Goal: Task Accomplishment & Management: Manage account settings

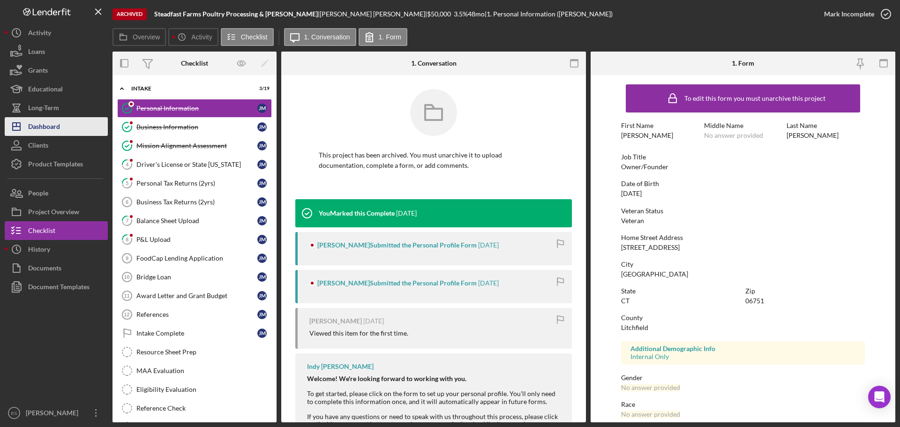
click at [59, 133] on div "Dashboard" at bounding box center [44, 127] width 32 height 21
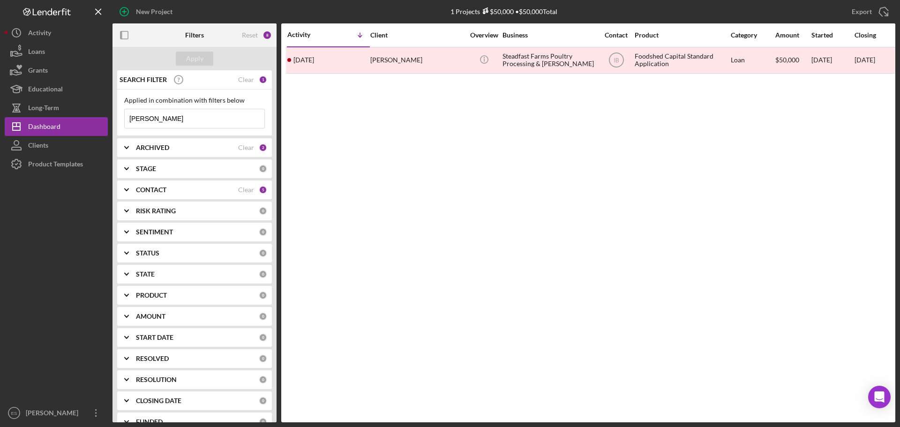
click at [204, 120] on input "[PERSON_NAME]" at bounding box center [195, 118] width 140 height 19
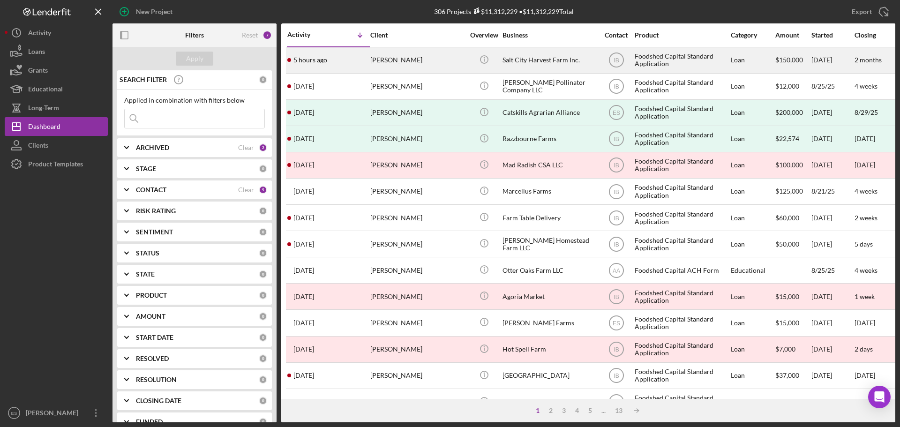
click at [556, 62] on div "Salt City Harvest Farm Inc." at bounding box center [550, 60] width 94 height 25
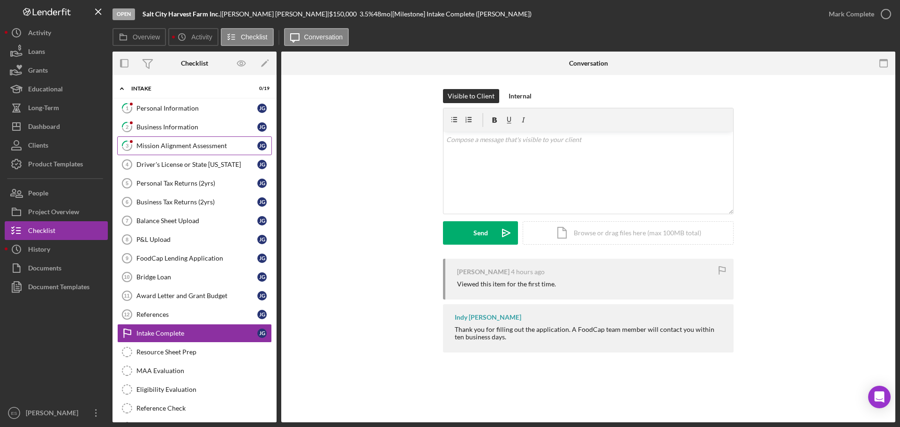
click at [178, 147] on div "Mission Alignment Assessment" at bounding box center [196, 146] width 121 height 8
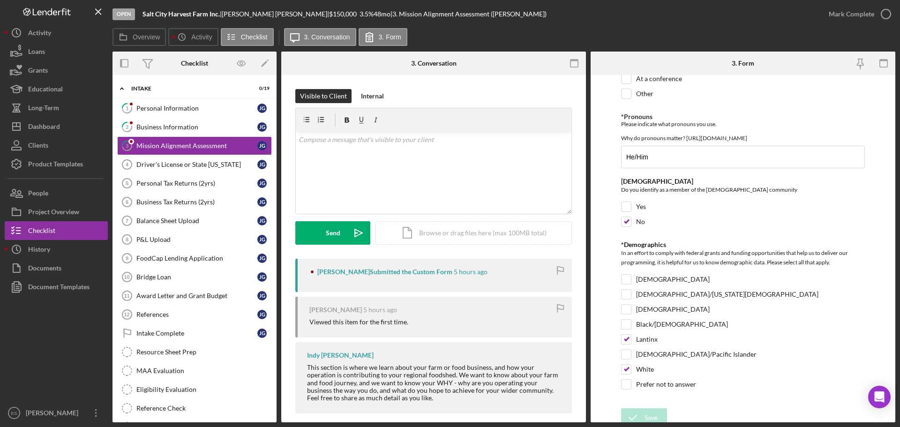
scroll to position [1445, 0]
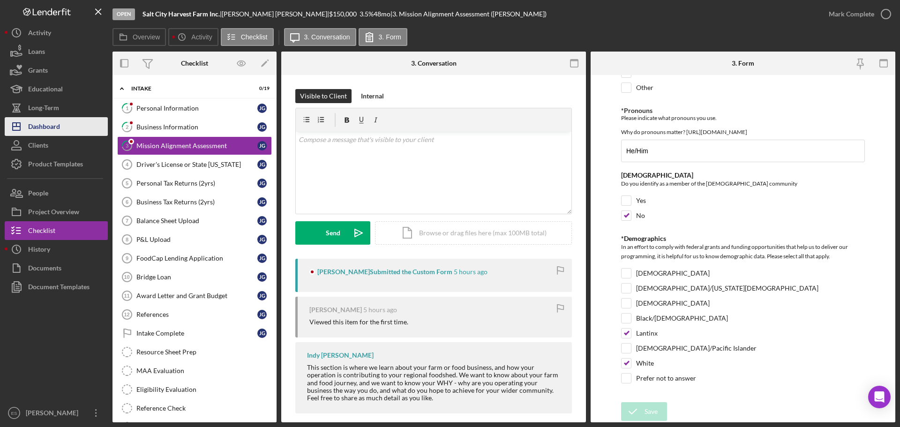
click at [47, 124] on div "Dashboard" at bounding box center [44, 127] width 32 height 21
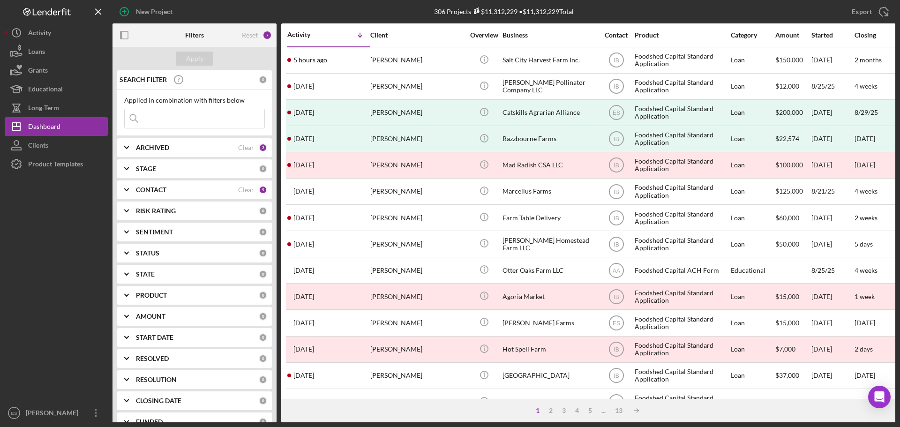
click at [210, 111] on input at bounding box center [195, 118] width 140 height 19
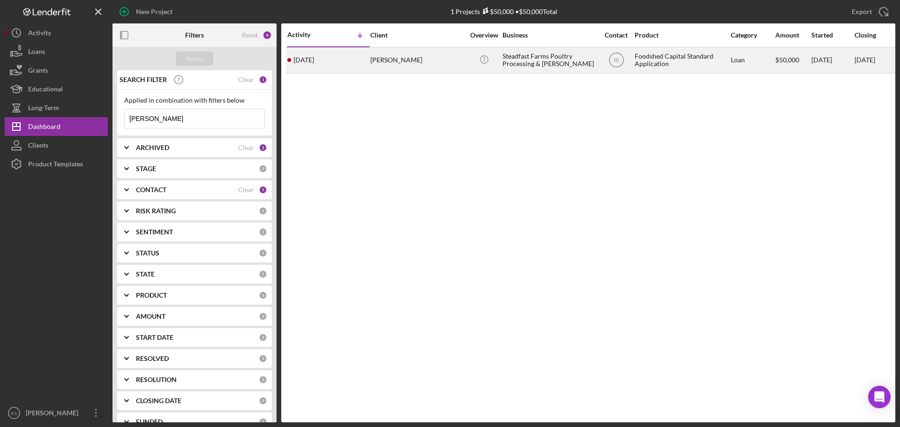
type input "[PERSON_NAME]"
click at [463, 58] on div "[PERSON_NAME]" at bounding box center [417, 60] width 94 height 25
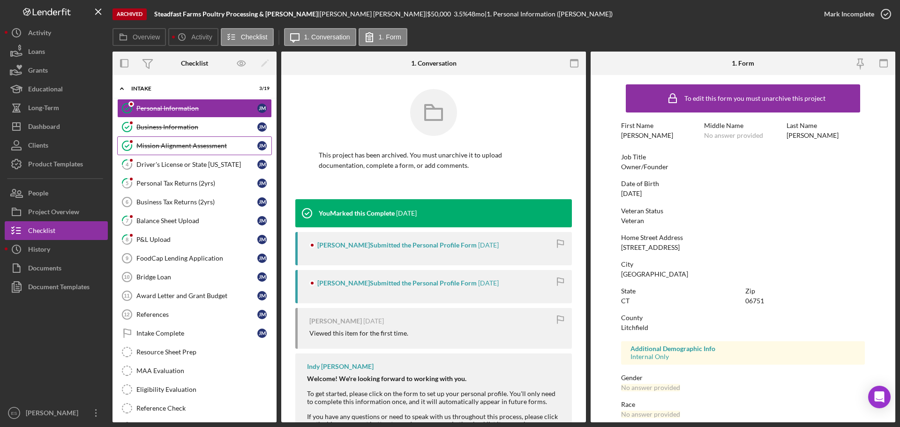
click at [172, 144] on div "Mission Alignment Assessment" at bounding box center [196, 146] width 121 height 8
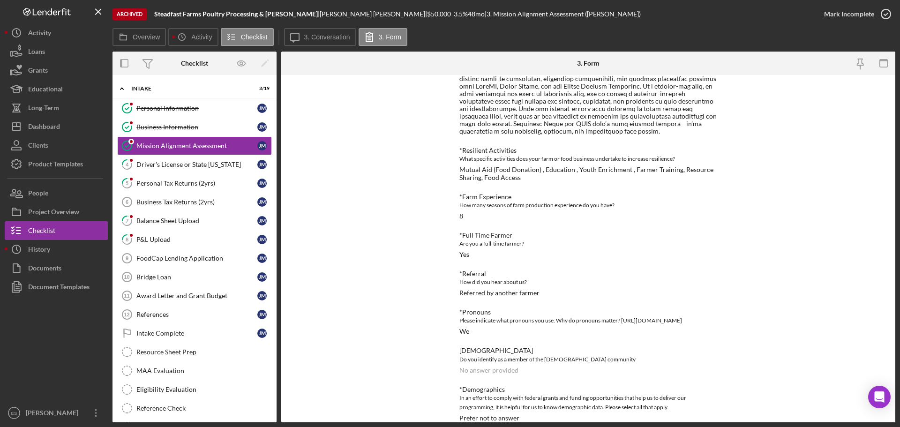
scroll to position [794, 0]
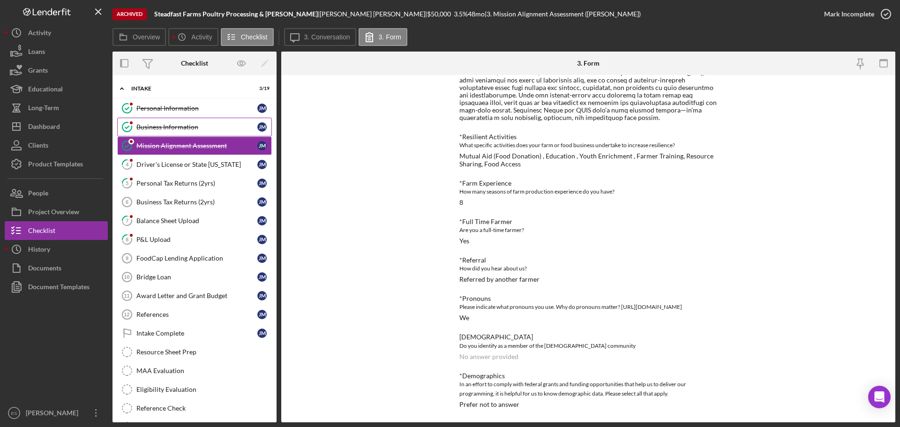
click at [160, 132] on link "Business Information Business Information [PERSON_NAME]" at bounding box center [194, 127] width 155 height 19
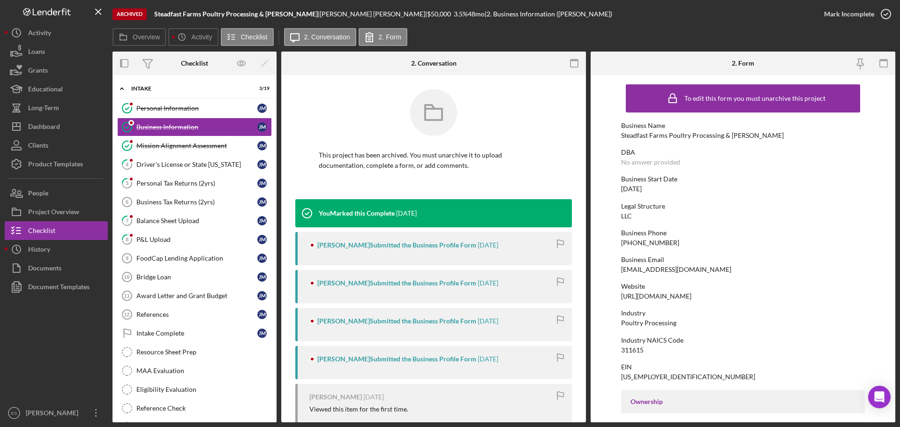
drag, startPoint x: 725, startPoint y: 298, endPoint x: 606, endPoint y: 295, distance: 118.7
click at [606, 295] on form "To edit this form you must unarchive this project Business Name Steadfast Farms…" at bounding box center [743, 249] width 305 height 348
click at [51, 212] on div "Project Overview" at bounding box center [53, 213] width 51 height 21
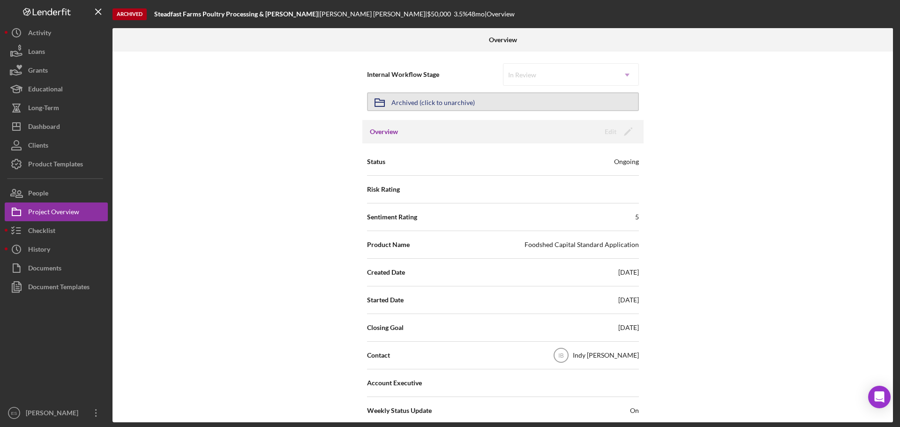
click at [430, 105] on div "Archived (click to unarchive)" at bounding box center [433, 101] width 83 height 17
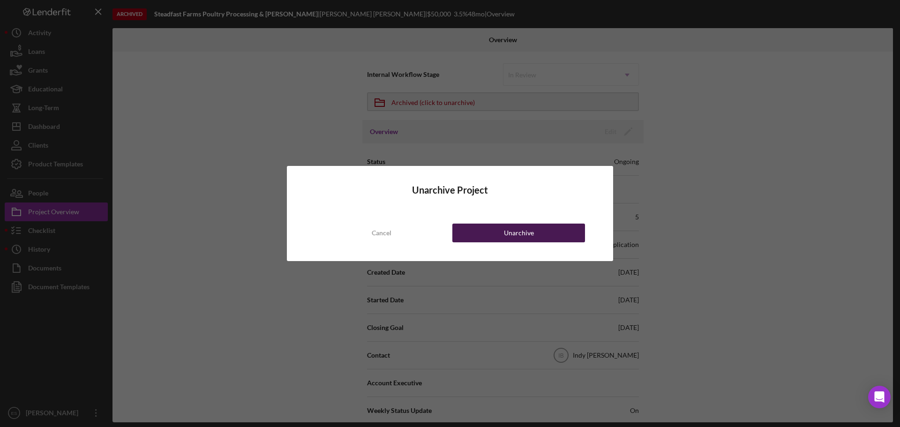
click at [506, 234] on div "Unarchive" at bounding box center [519, 233] width 30 height 19
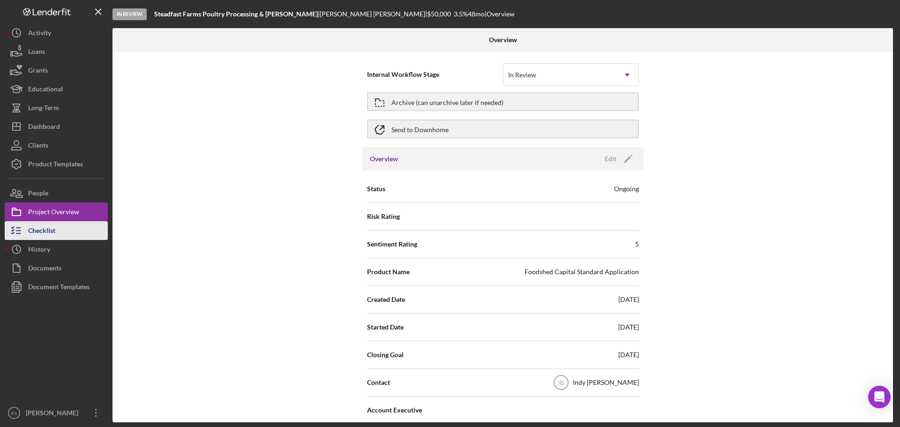
click at [69, 230] on button "Checklist" at bounding box center [56, 230] width 103 height 19
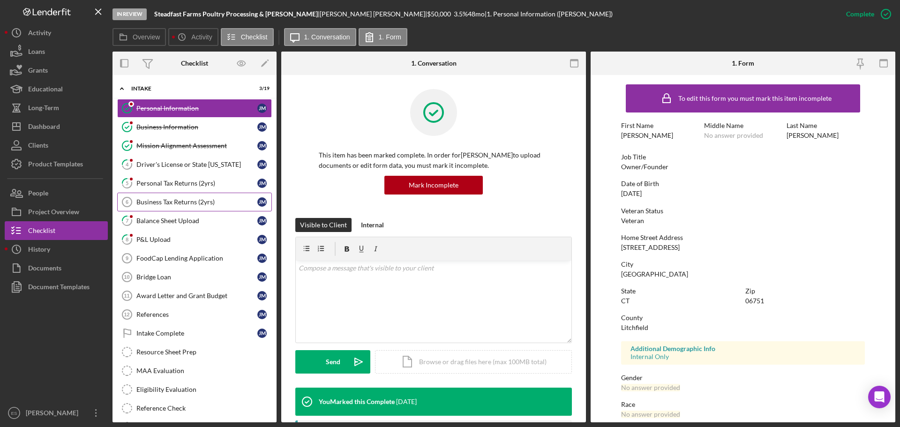
click at [174, 199] on div "Business Tax Returns (2yrs)" at bounding box center [196, 202] width 121 height 8
